Goal: Find specific page/section: Find specific page/section

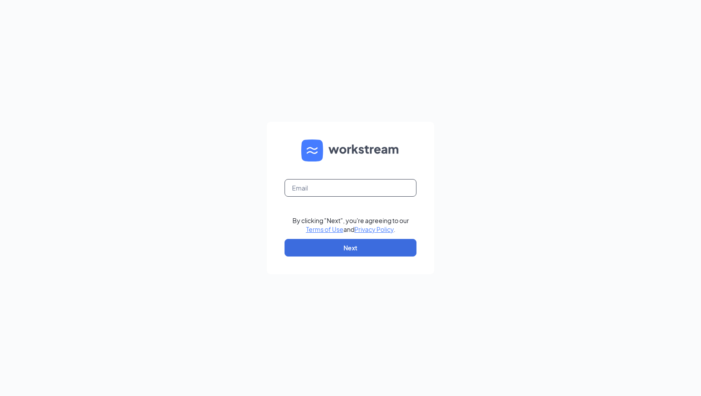
click at [327, 188] on input "text" at bounding box center [351, 188] width 132 height 18
type input "[PERSON_NAME]"
type input "[PERSON_NAME][EMAIL_ADDRESS][DOMAIN_NAME]"
click at [358, 246] on button "Next" at bounding box center [351, 248] width 132 height 18
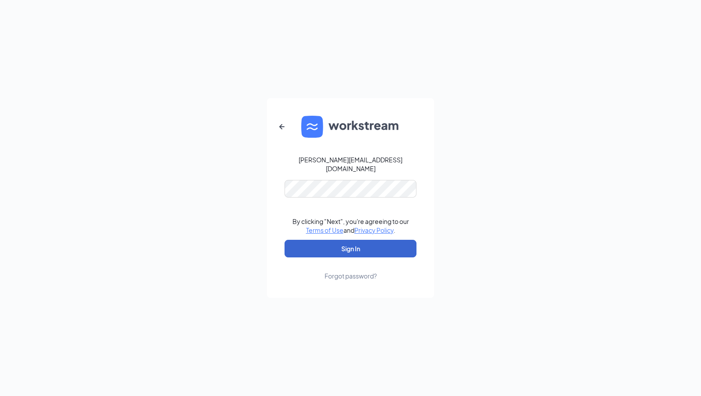
click at [390, 249] on button "Sign In" at bounding box center [351, 249] width 132 height 18
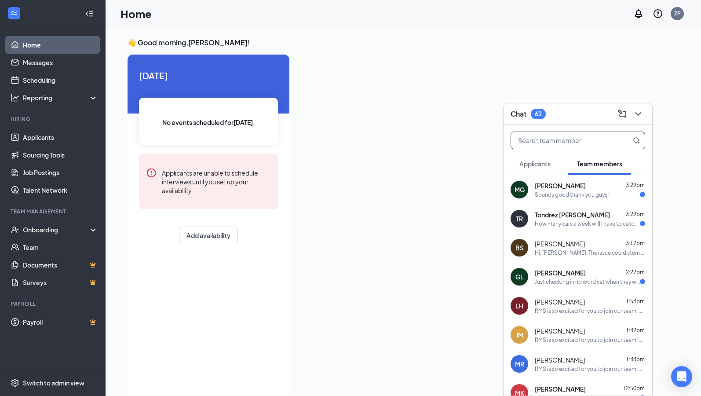
click at [560, 139] on input "text" at bounding box center [563, 140] width 104 height 17
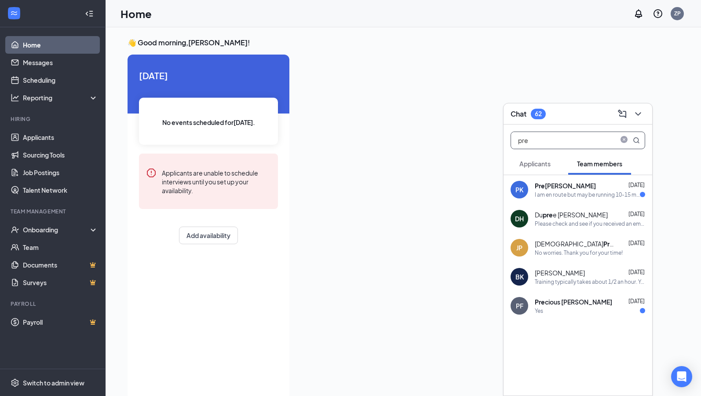
type input "pre"
click at [561, 189] on div "Pre ston Kelly" at bounding box center [565, 185] width 61 height 9
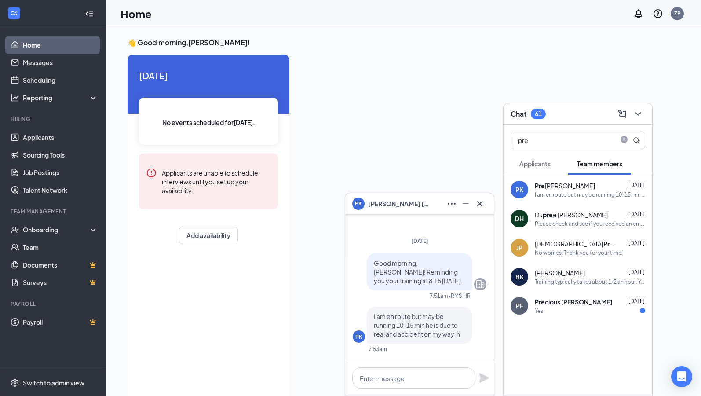
click at [370, 204] on span "Preston Kelly" at bounding box center [399, 204] width 62 height 10
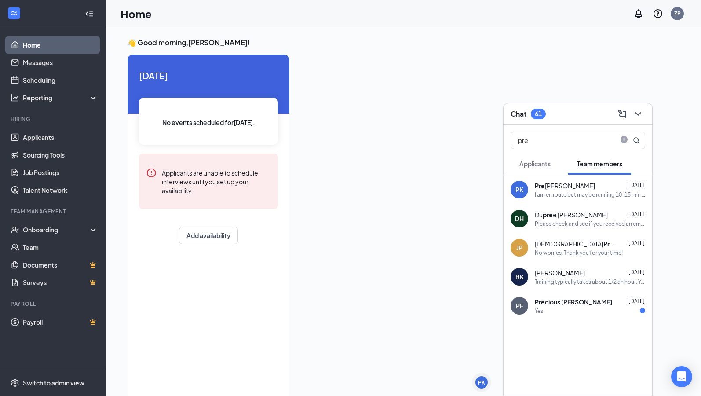
click at [559, 184] on div "Pre ston Kelly" at bounding box center [565, 185] width 60 height 9
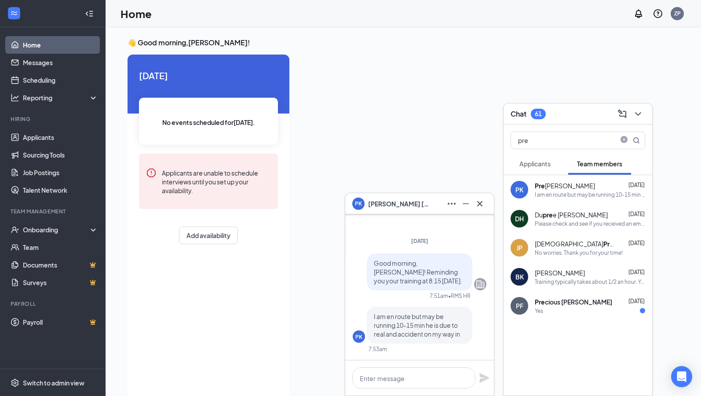
click at [557, 184] on div "Pre ston Kelly" at bounding box center [565, 185] width 60 height 9
click at [449, 204] on icon "Ellipses" at bounding box center [452, 204] width 8 height 2
click at [466, 223] on link "View employee profile" at bounding box center [511, 227] width 118 height 9
